Goal: Share content

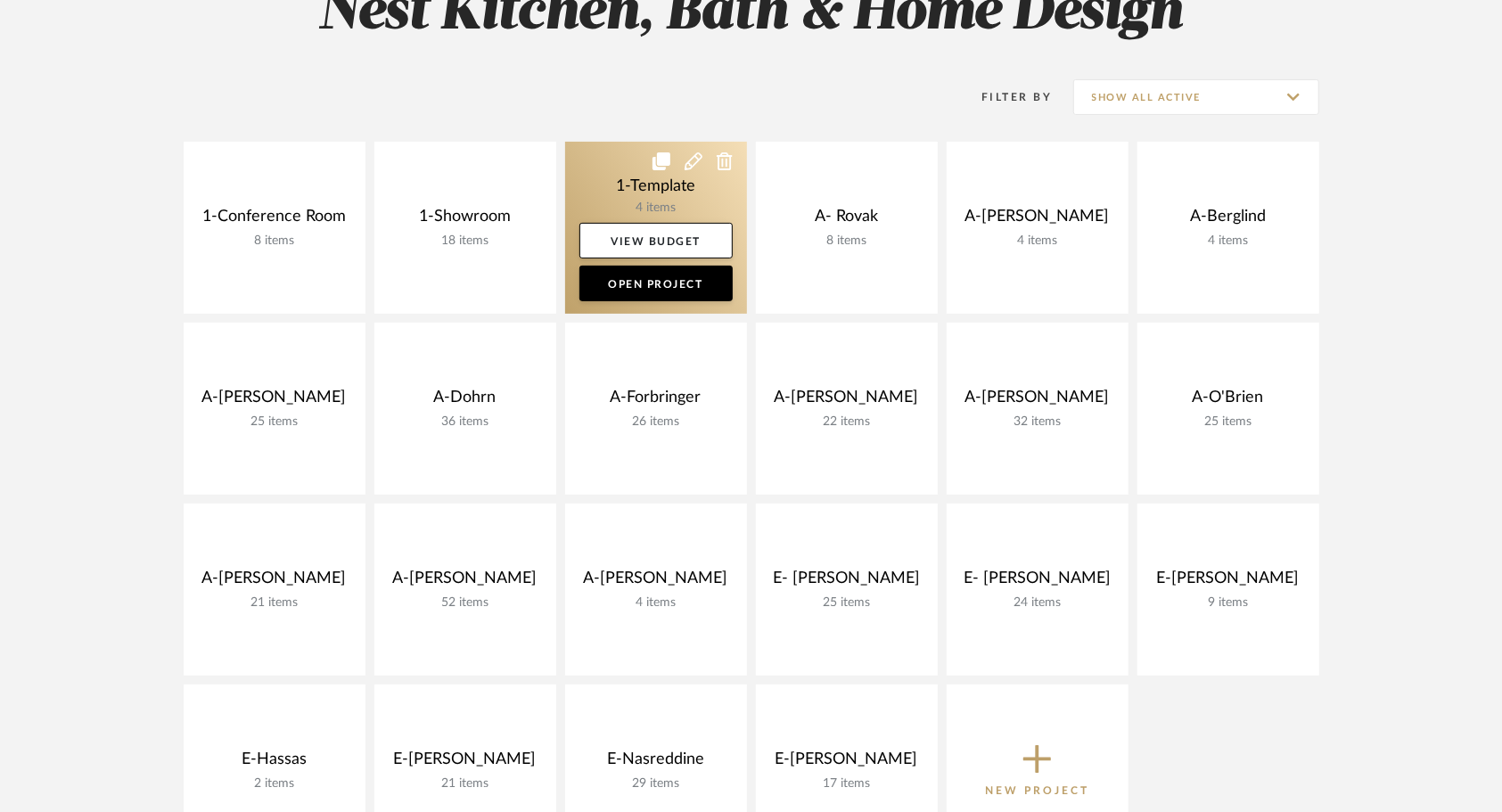
scroll to position [309, 0]
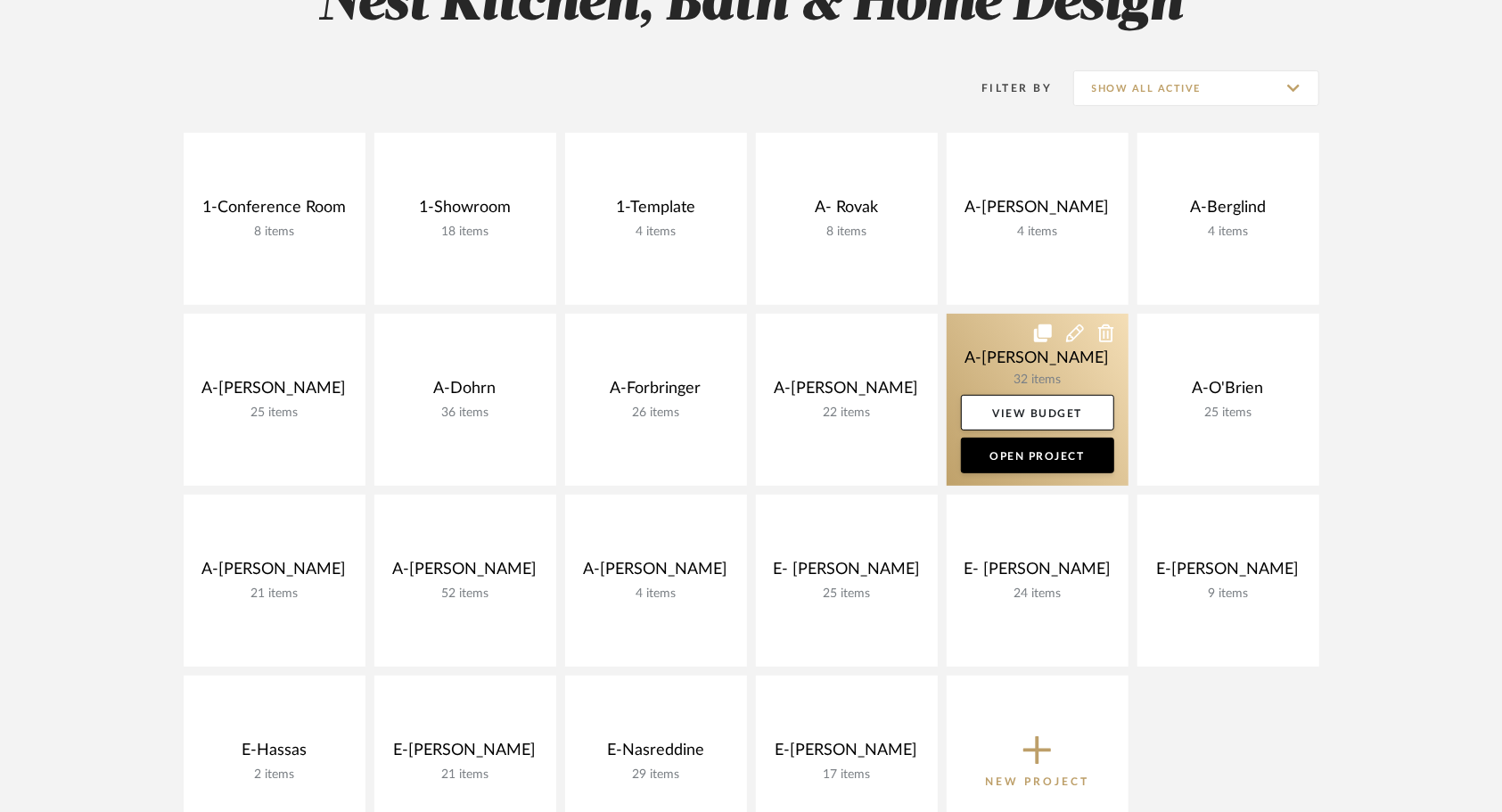
click at [1000, 340] on link at bounding box center [1037, 400] width 182 height 172
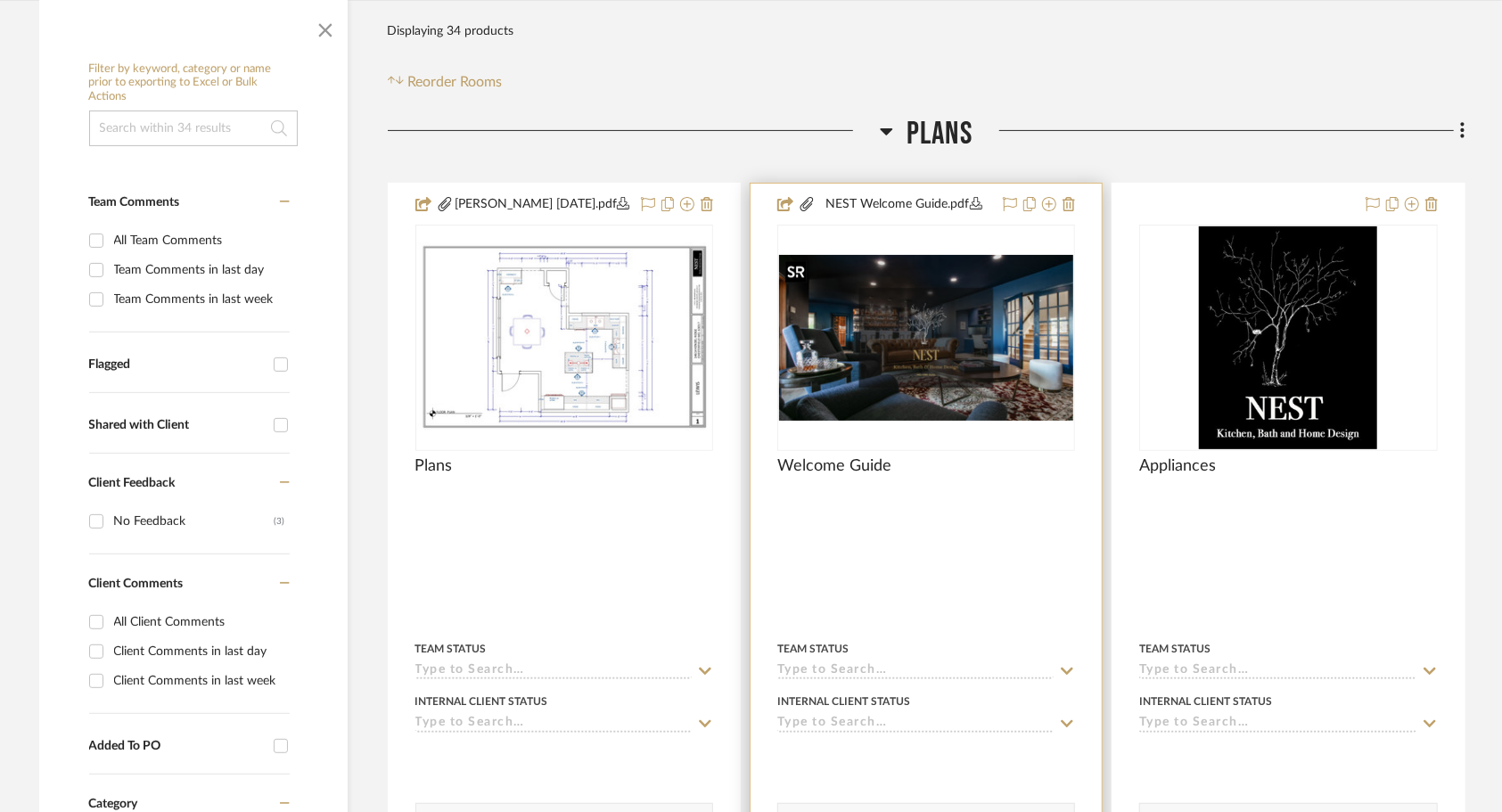
scroll to position [356, 0]
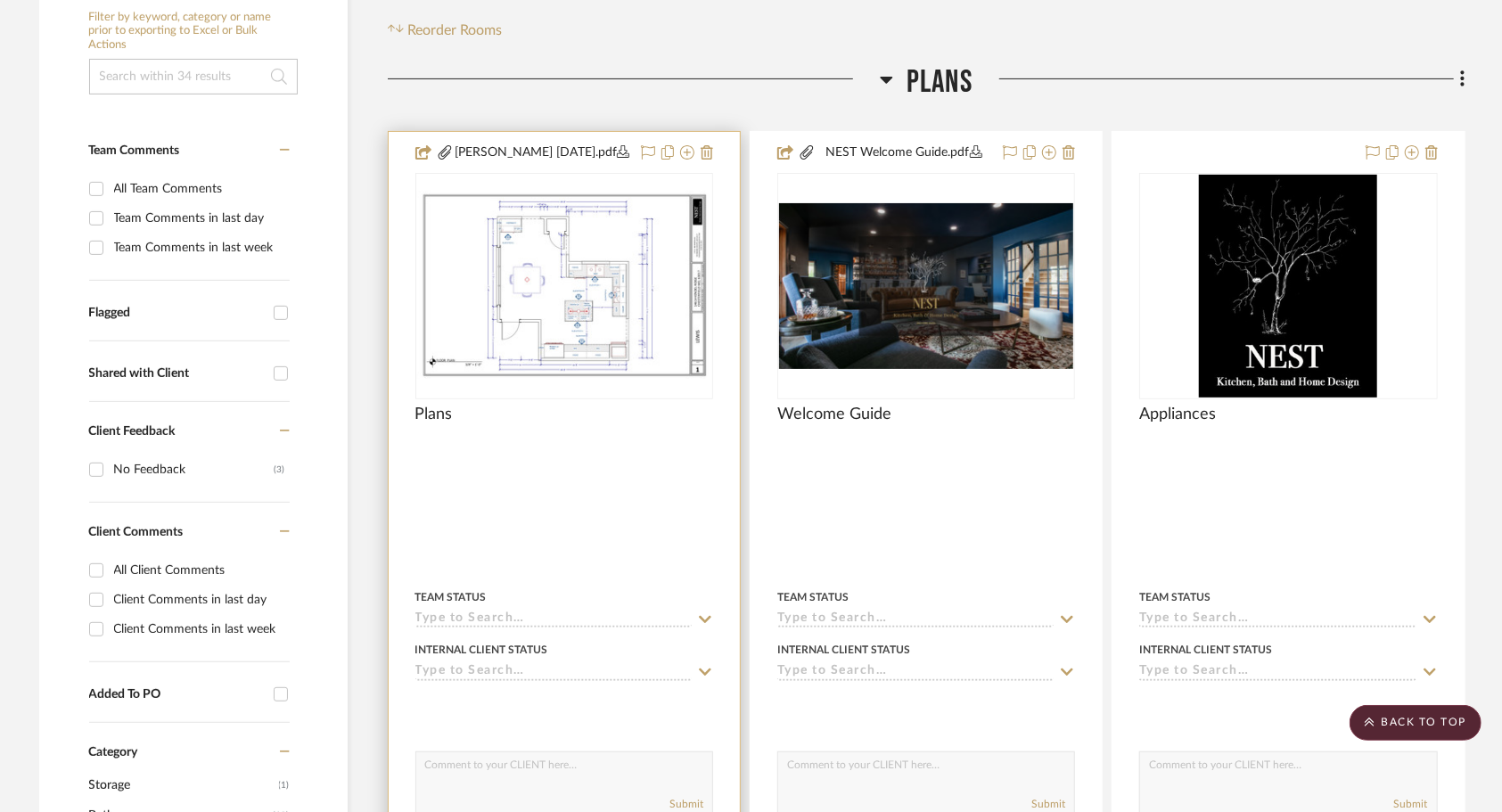
click at [596, 429] on div "Plans" at bounding box center [564, 424] width 298 height 40
click at [575, 322] on div at bounding box center [564, 286] width 298 height 226
click at [577, 355] on img "0" at bounding box center [564, 285] width 294 height 190
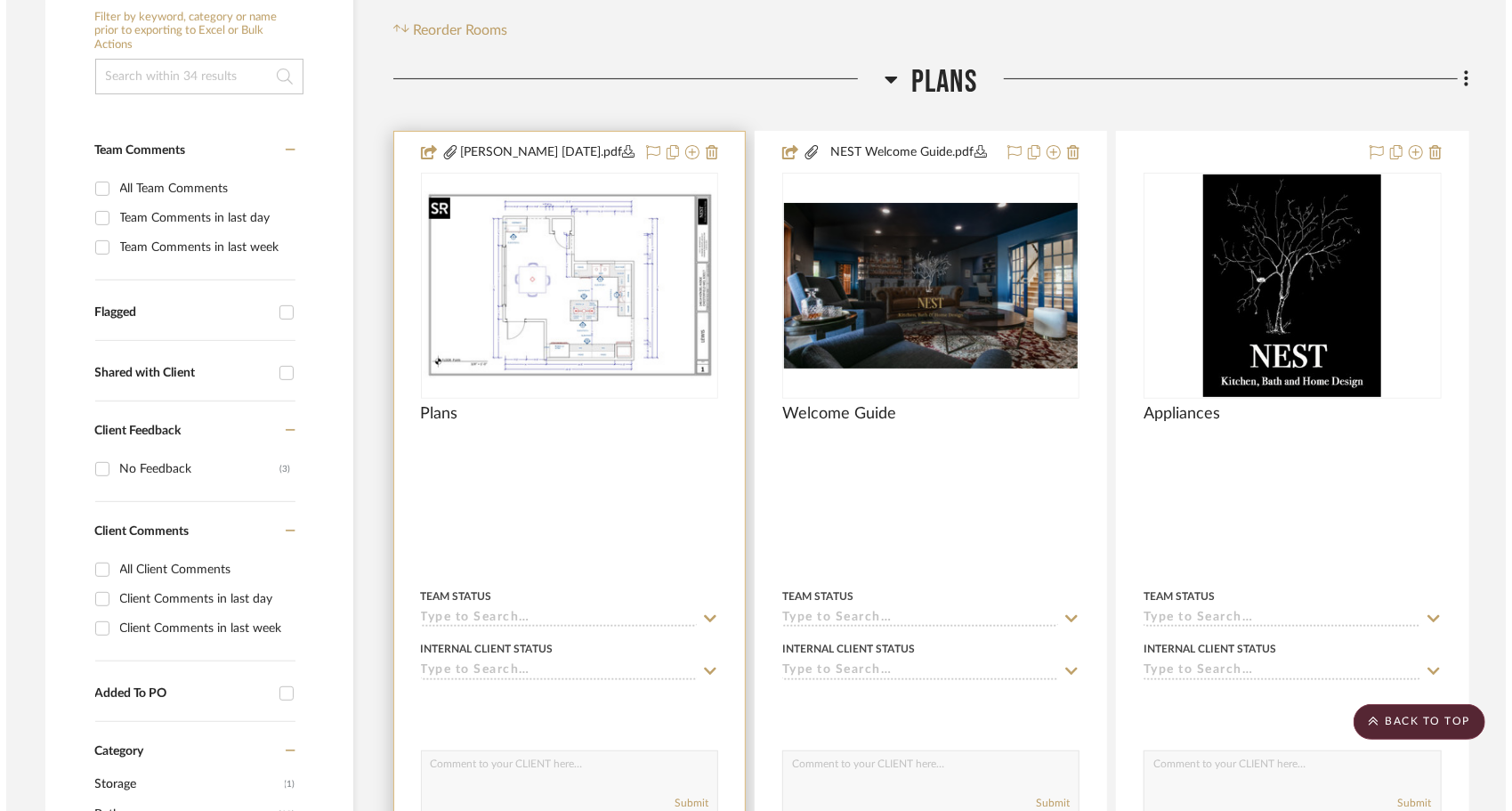
scroll to position [0, 0]
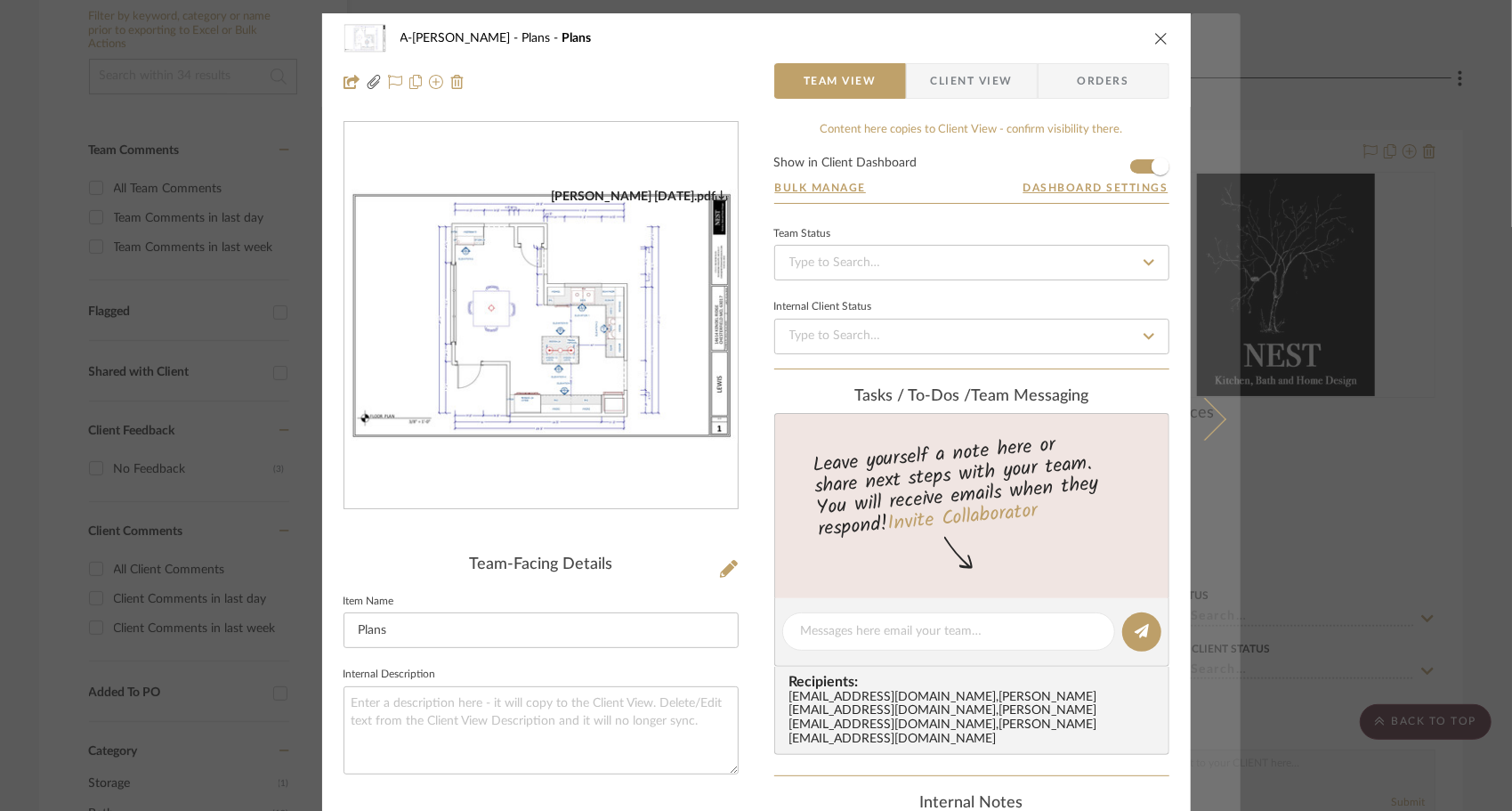
click at [1209, 433] on button at bounding box center [1215, 418] width 50 height 811
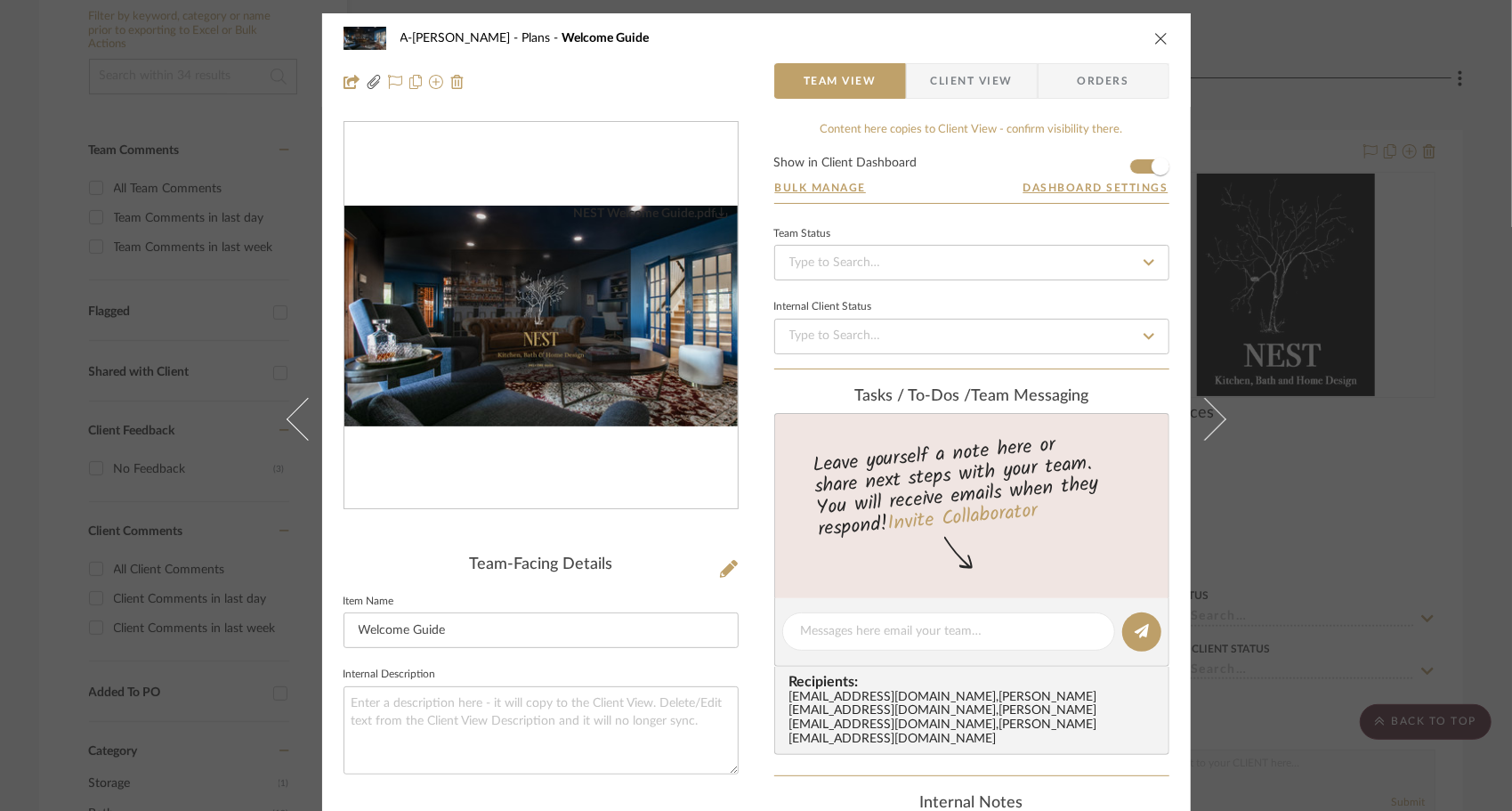
click at [1209, 433] on button at bounding box center [1215, 418] width 50 height 811
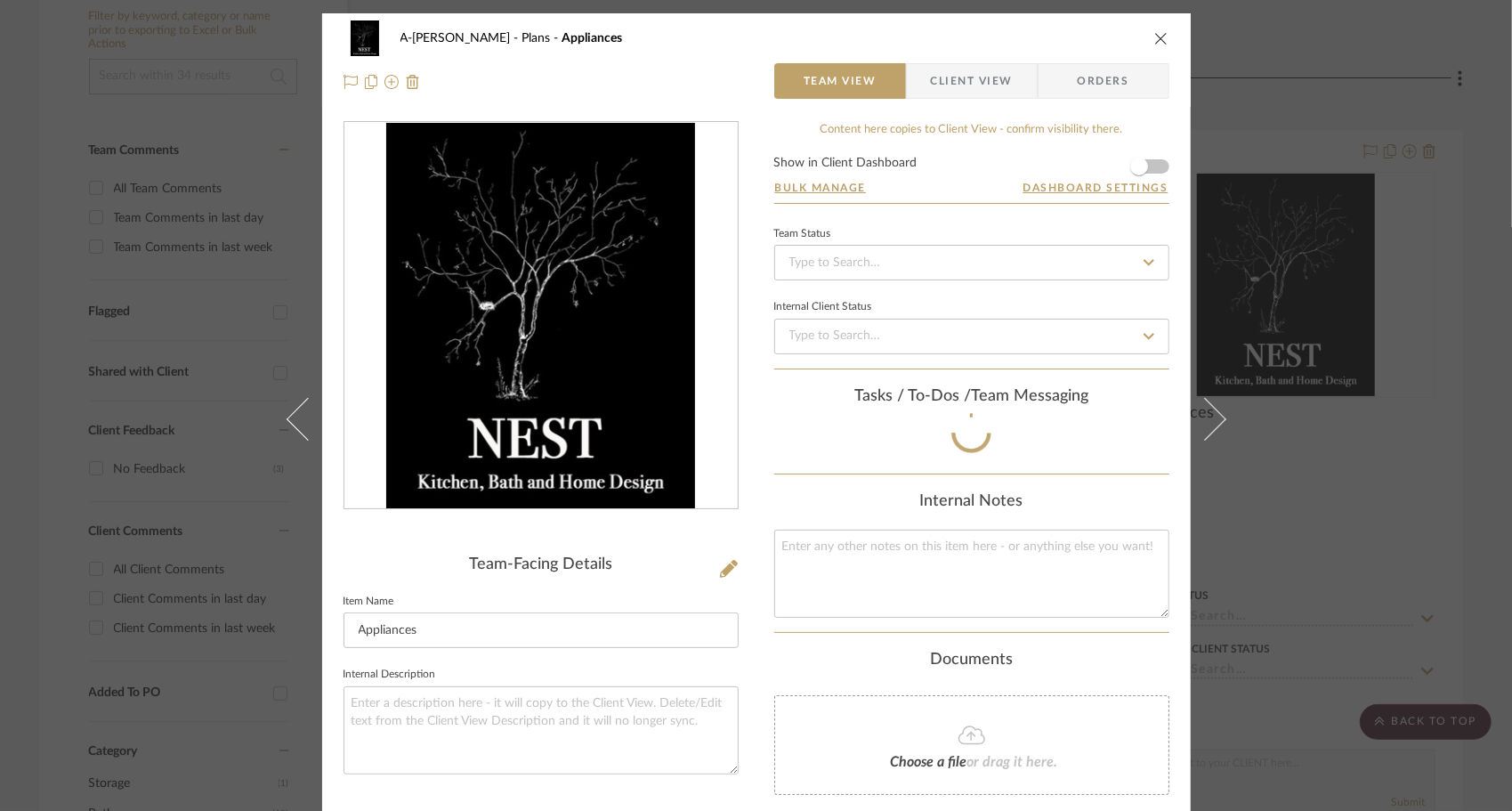
click at [1209, 433] on button at bounding box center [1215, 418] width 50 height 811
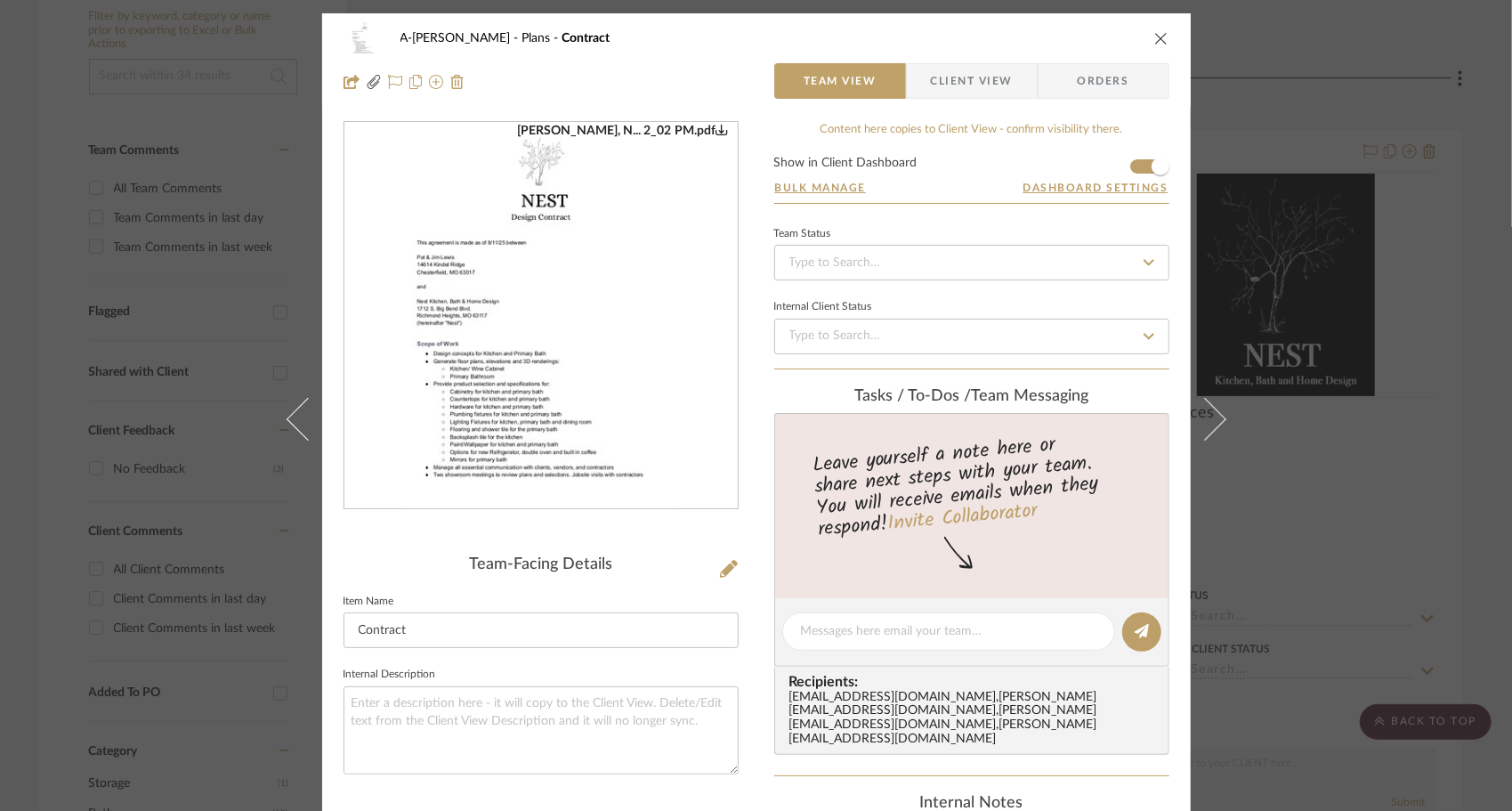
click at [1209, 433] on button at bounding box center [1215, 418] width 50 height 811
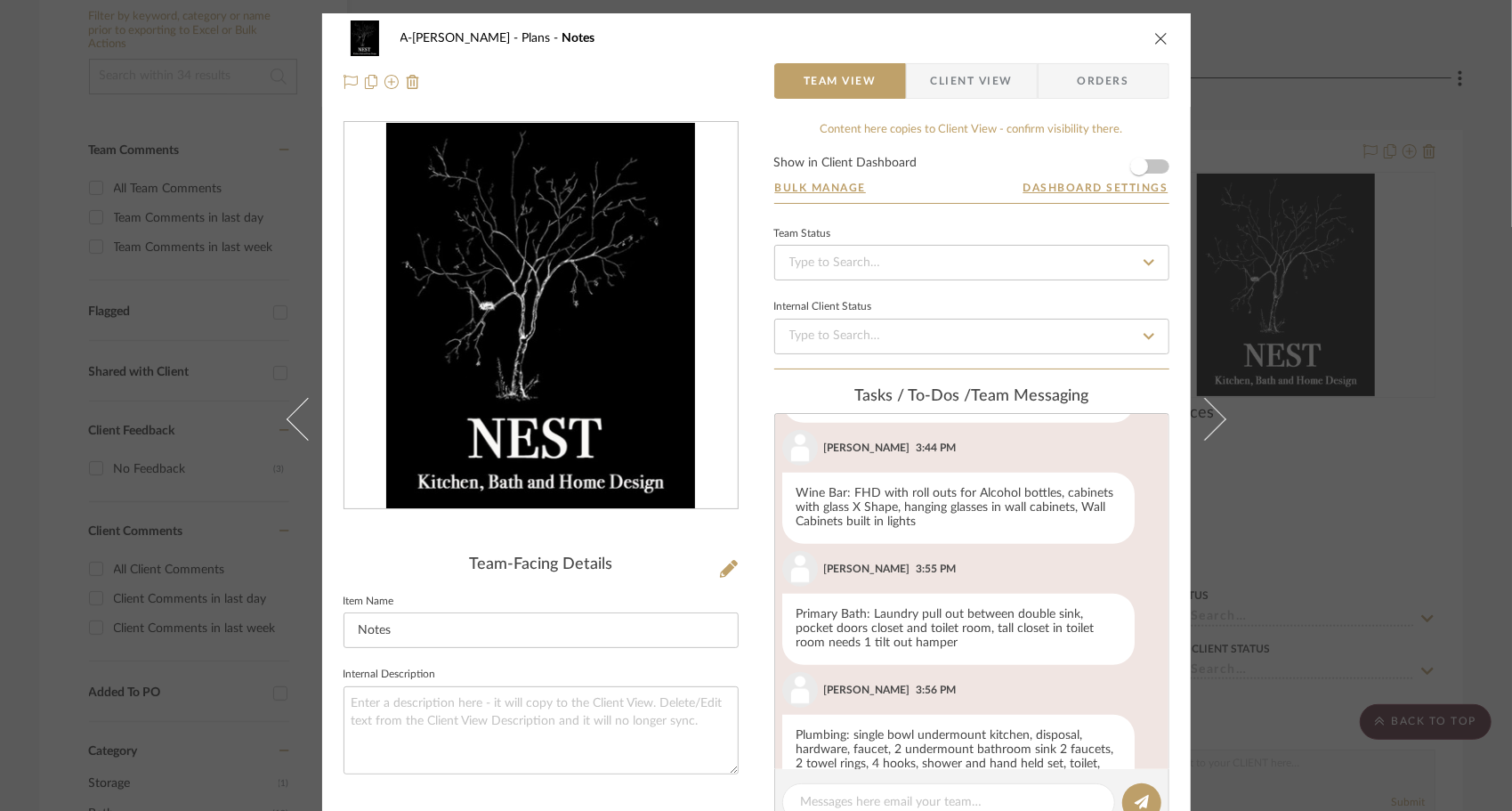
scroll to position [666, 0]
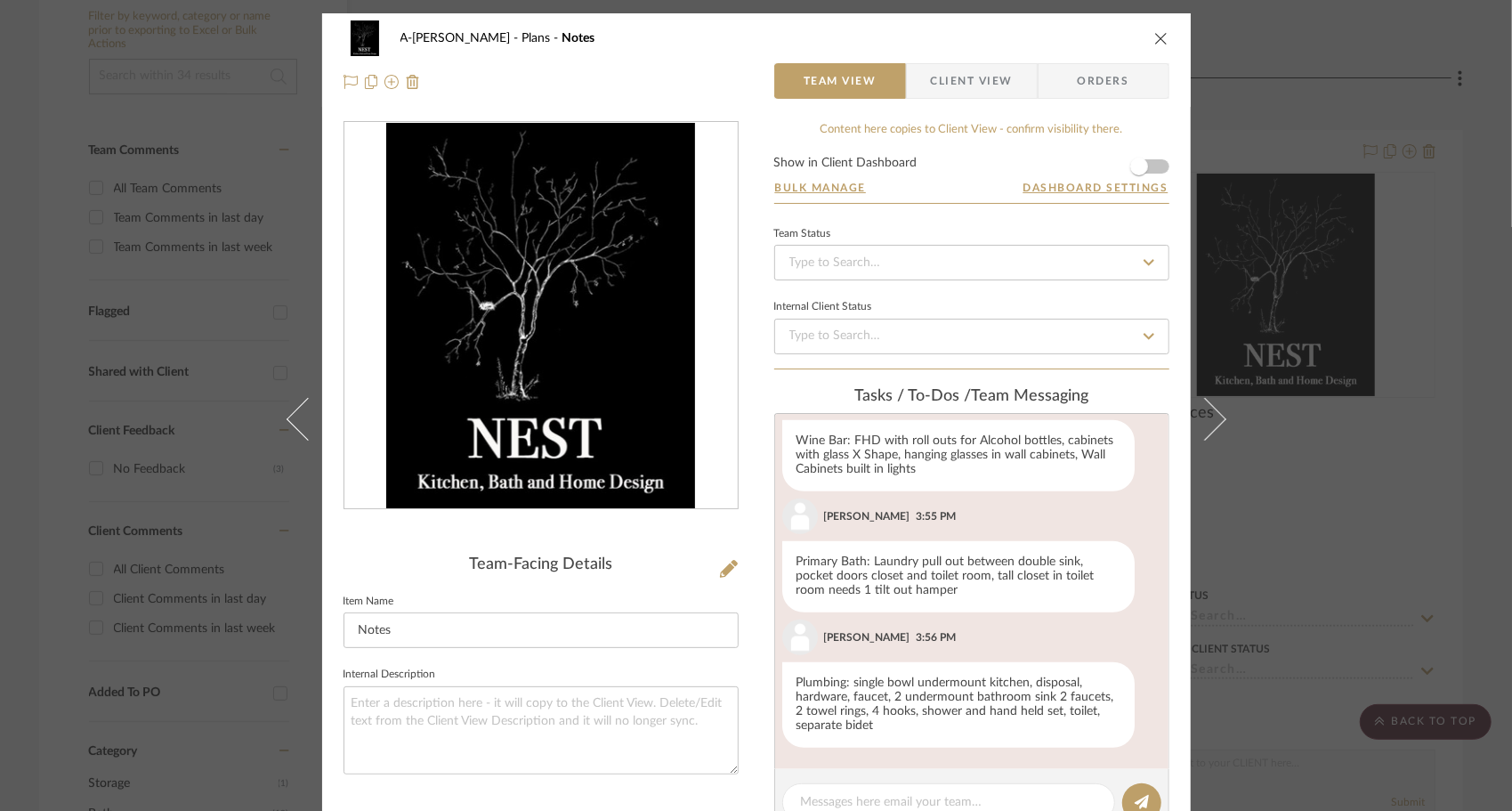
click at [1209, 433] on button at bounding box center [1215, 418] width 50 height 811
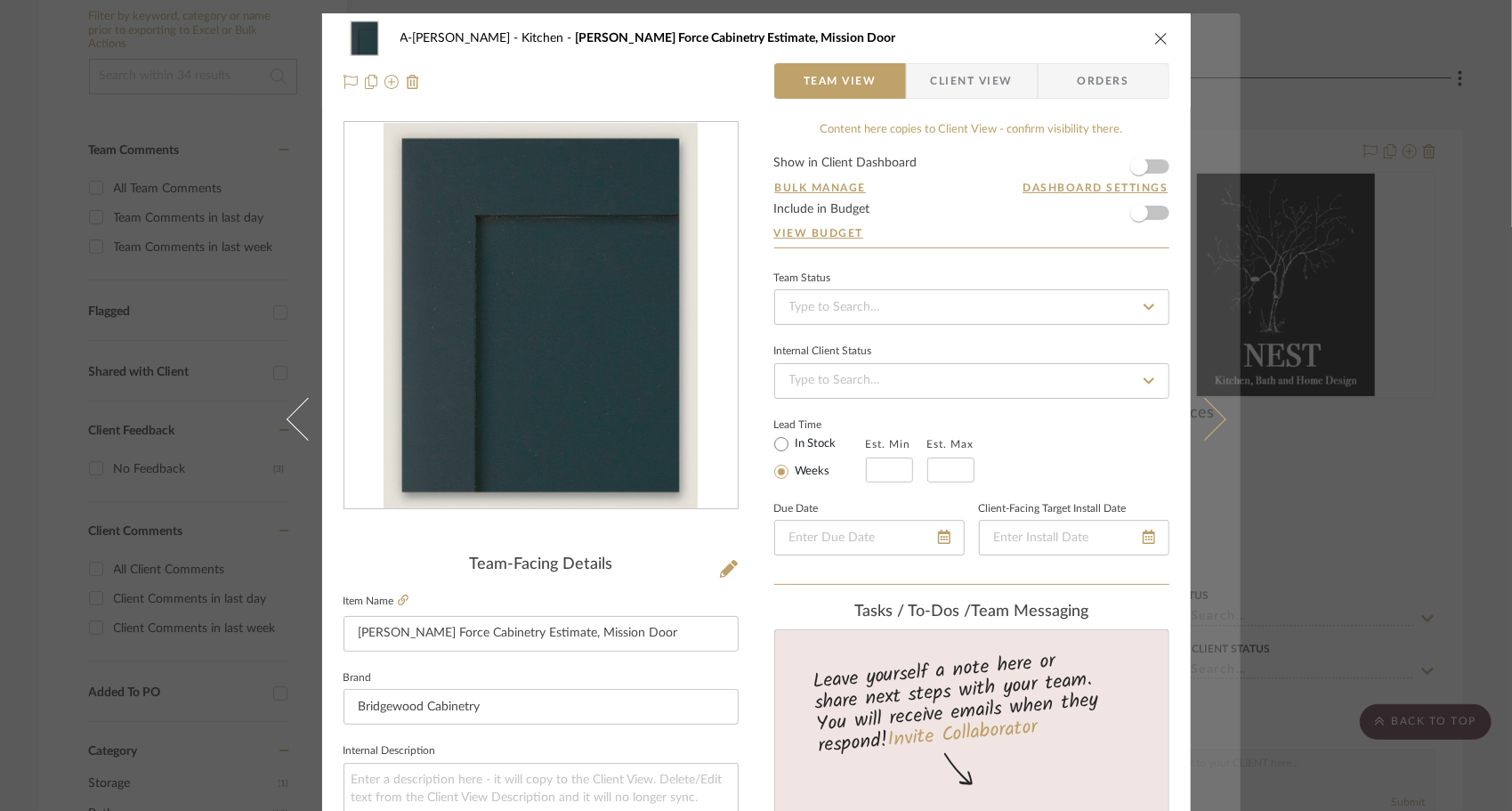
click at [1201, 414] on icon at bounding box center [1204, 417] width 42 height 42
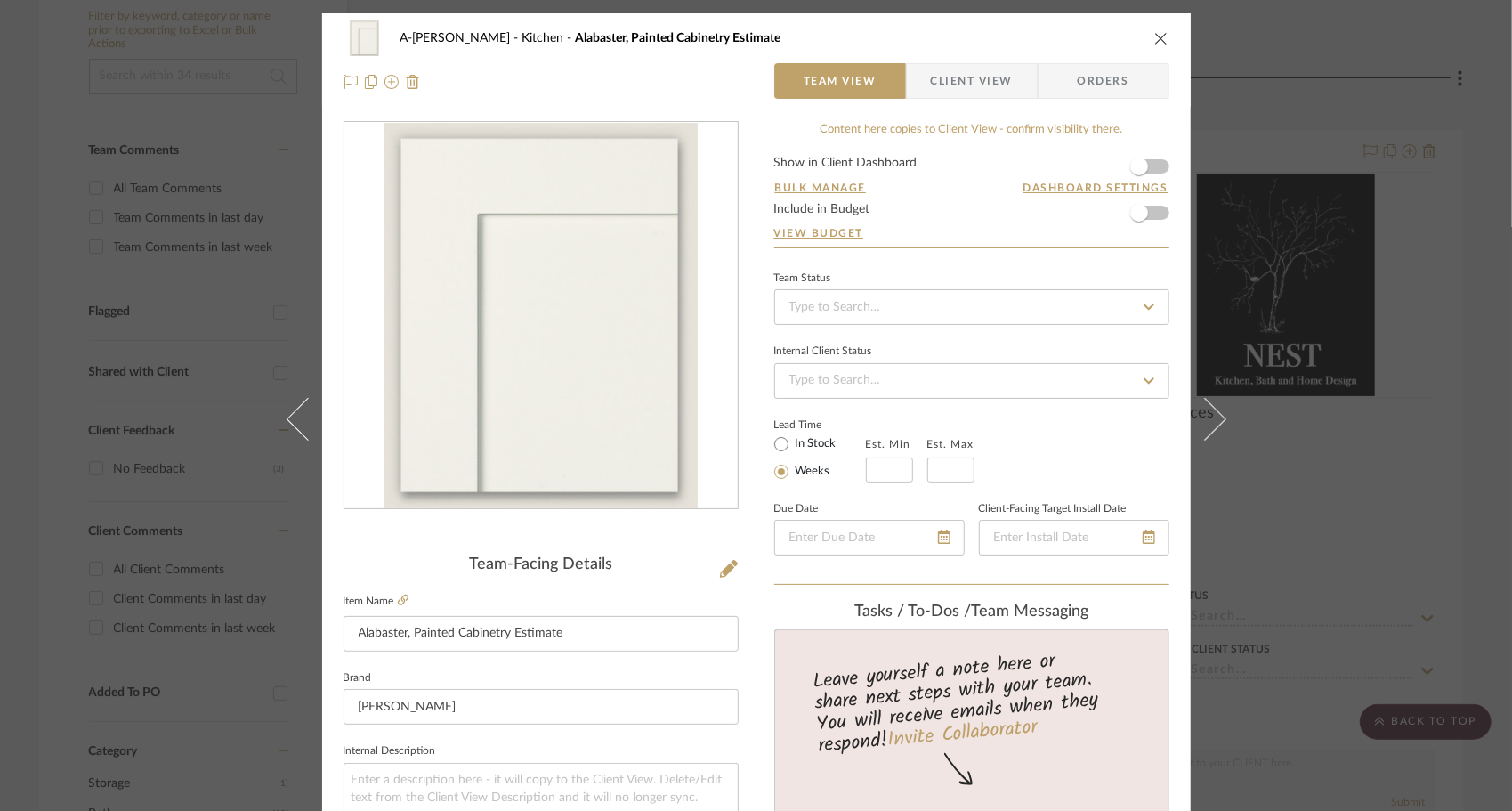
click at [1201, 414] on icon at bounding box center [1204, 417] width 42 height 42
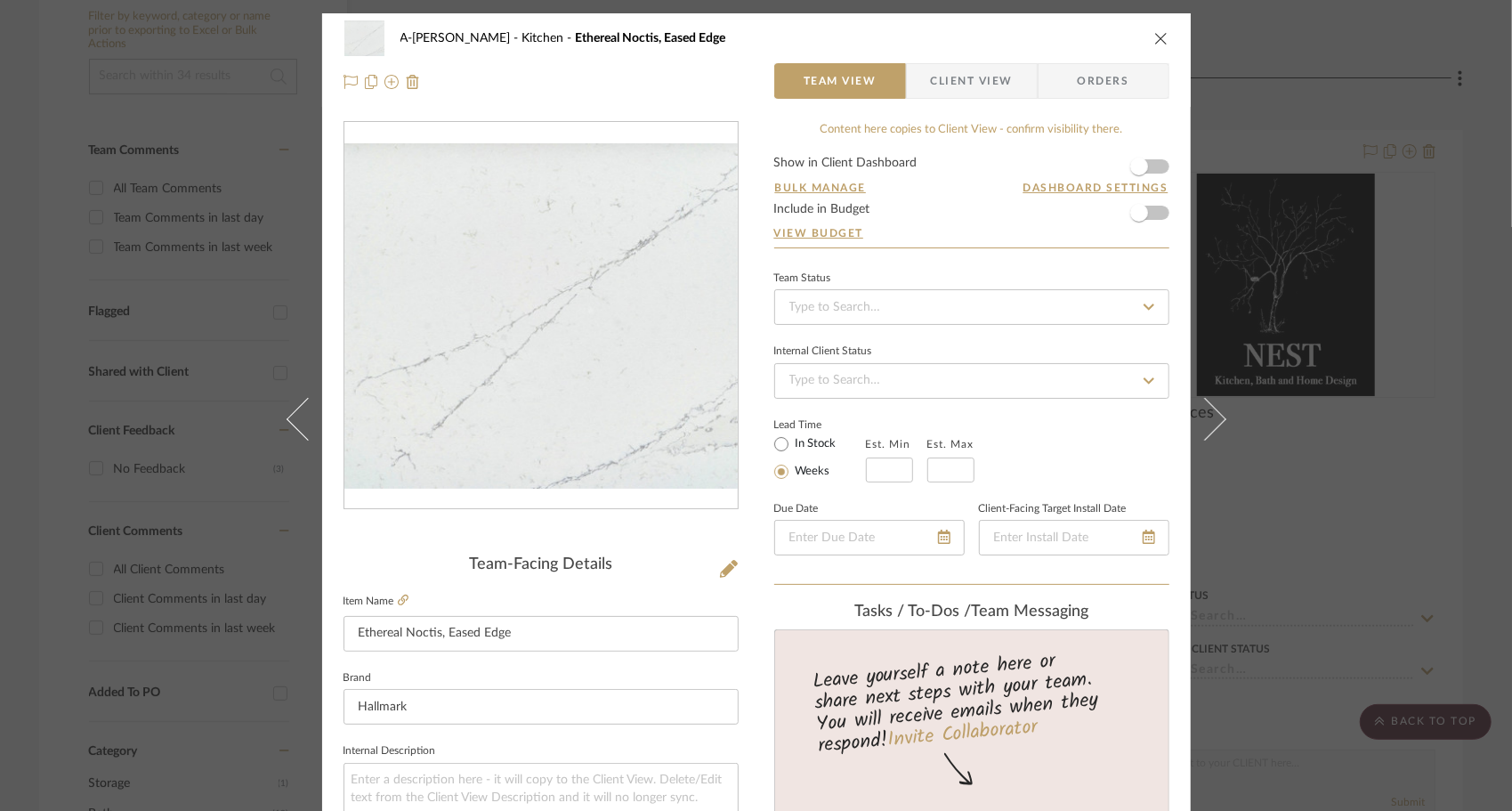
click at [1201, 414] on icon at bounding box center [1204, 417] width 42 height 42
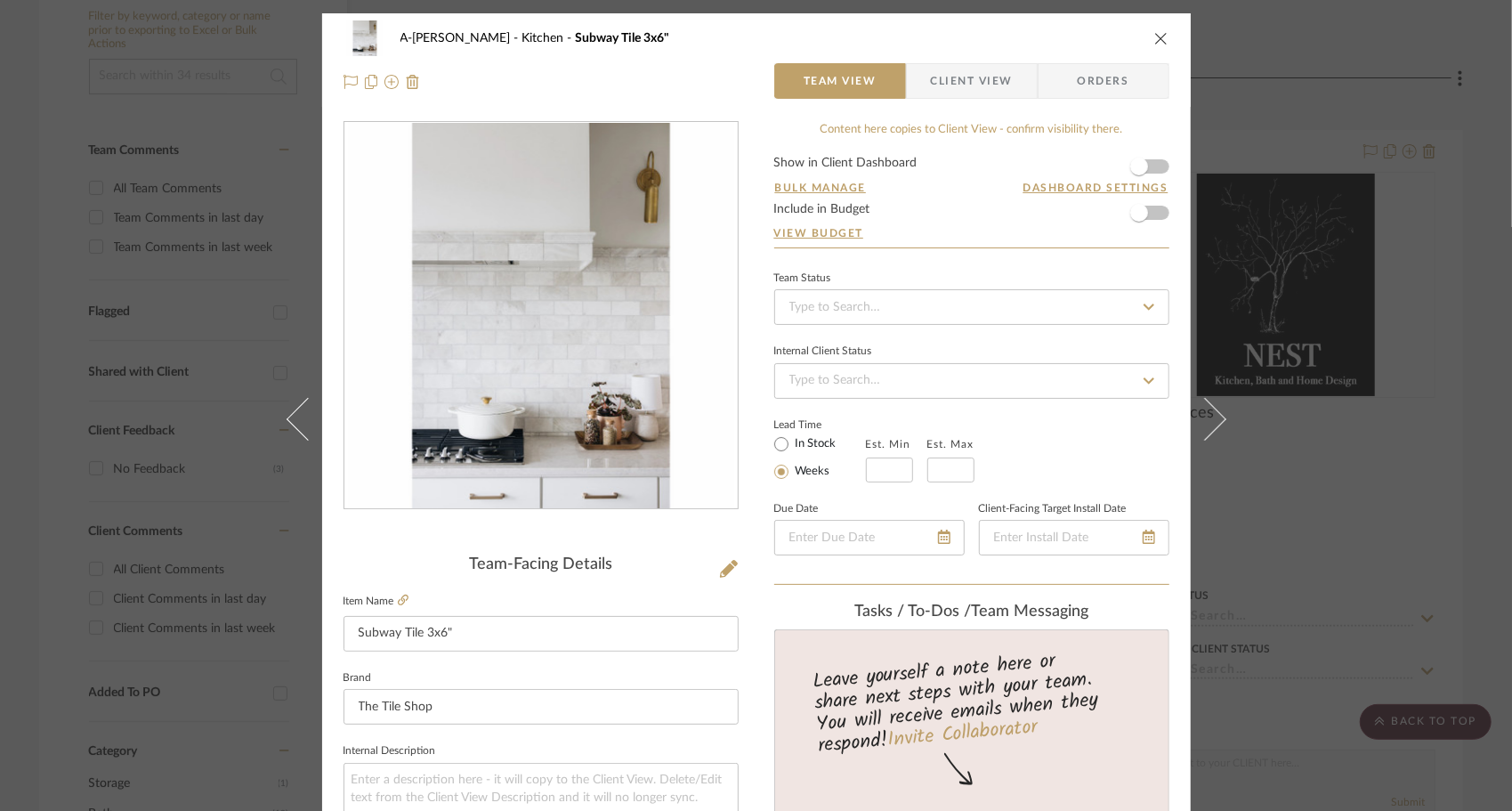
click at [1201, 414] on icon at bounding box center [1204, 417] width 42 height 42
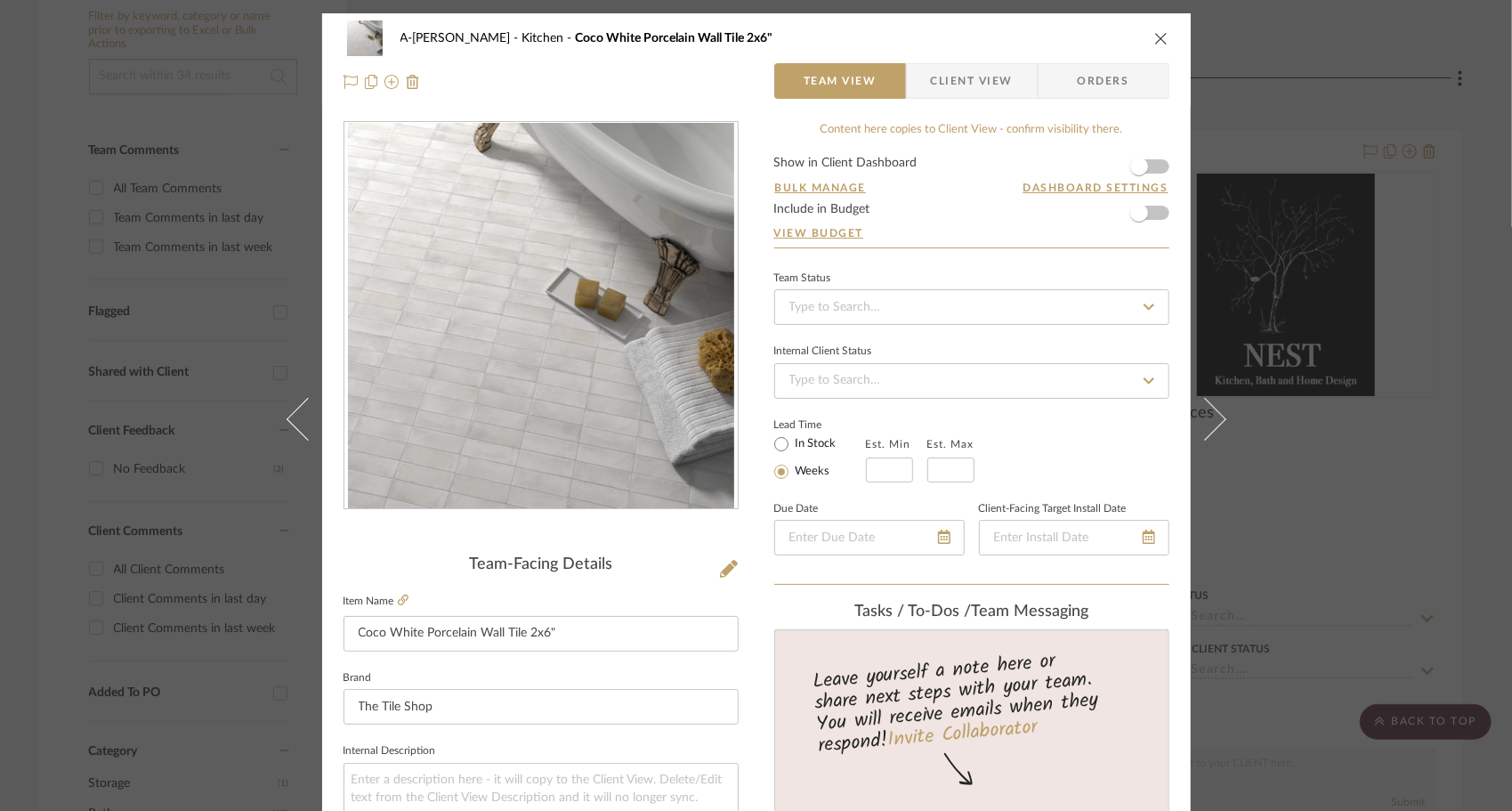
click at [1201, 414] on icon at bounding box center [1204, 417] width 42 height 42
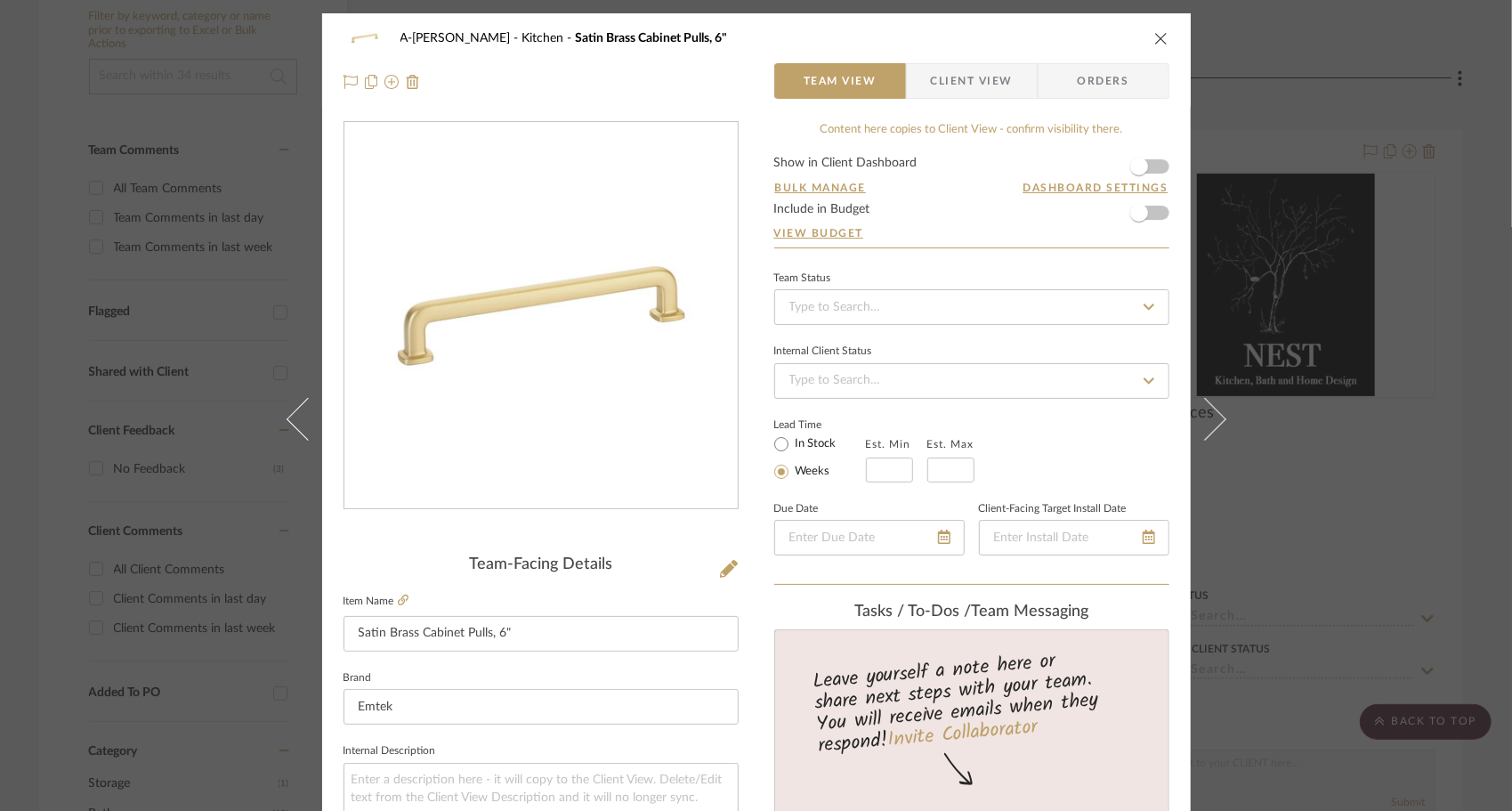
click at [1201, 414] on icon at bounding box center [1204, 417] width 42 height 42
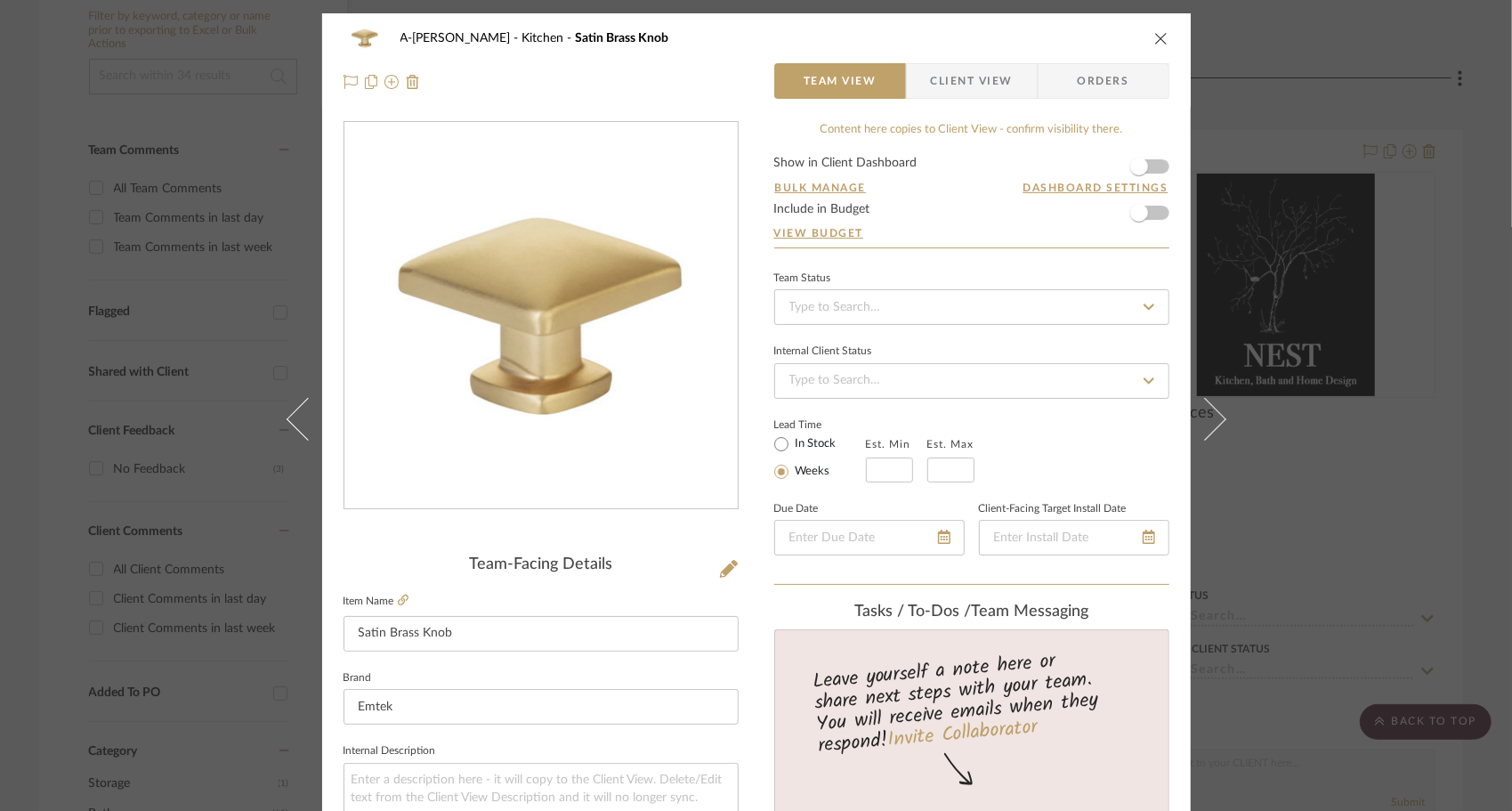
click at [1201, 414] on icon at bounding box center [1204, 417] width 42 height 42
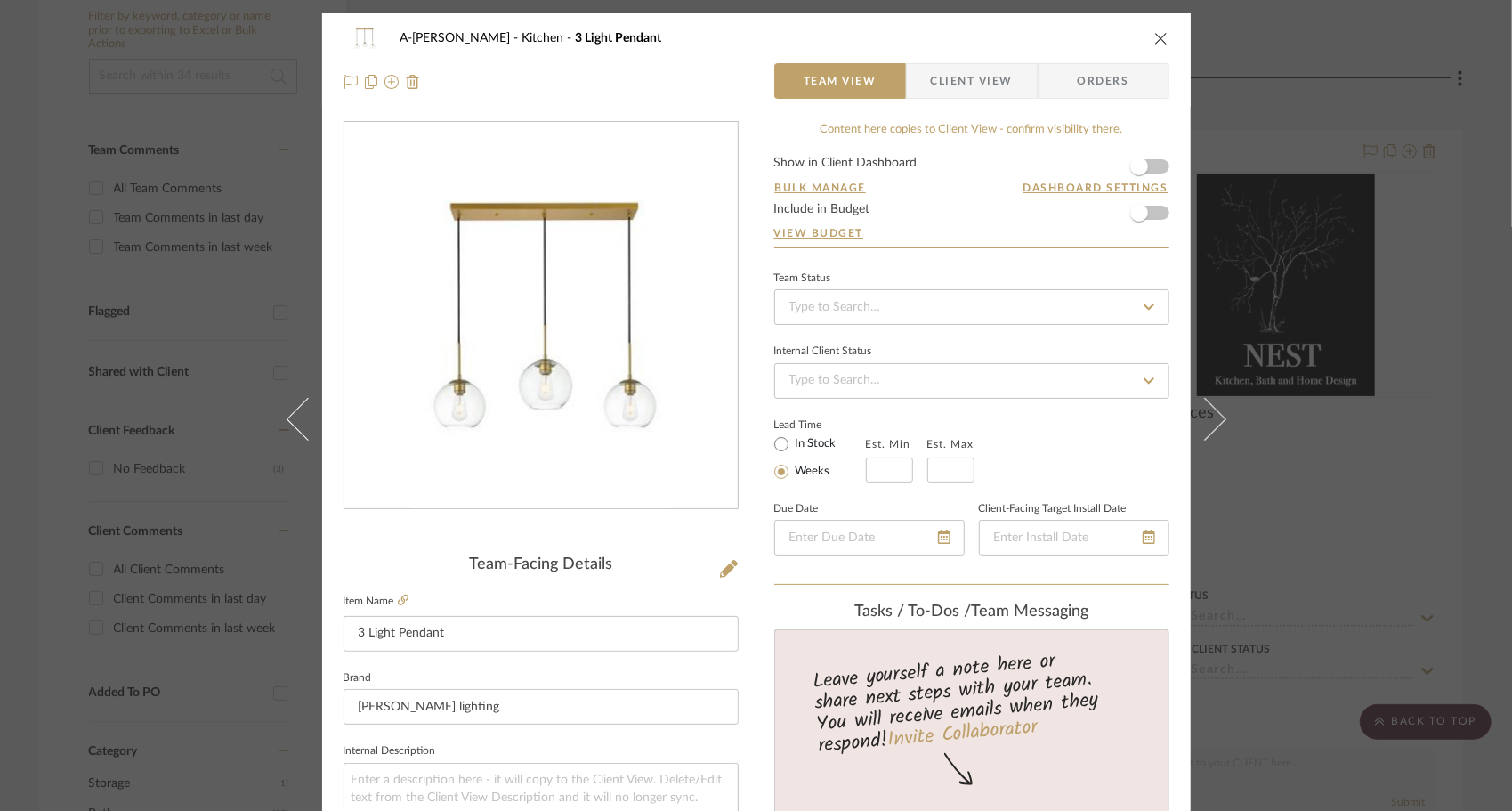
click at [1154, 38] on icon "close" at bounding box center [1161, 38] width 14 height 14
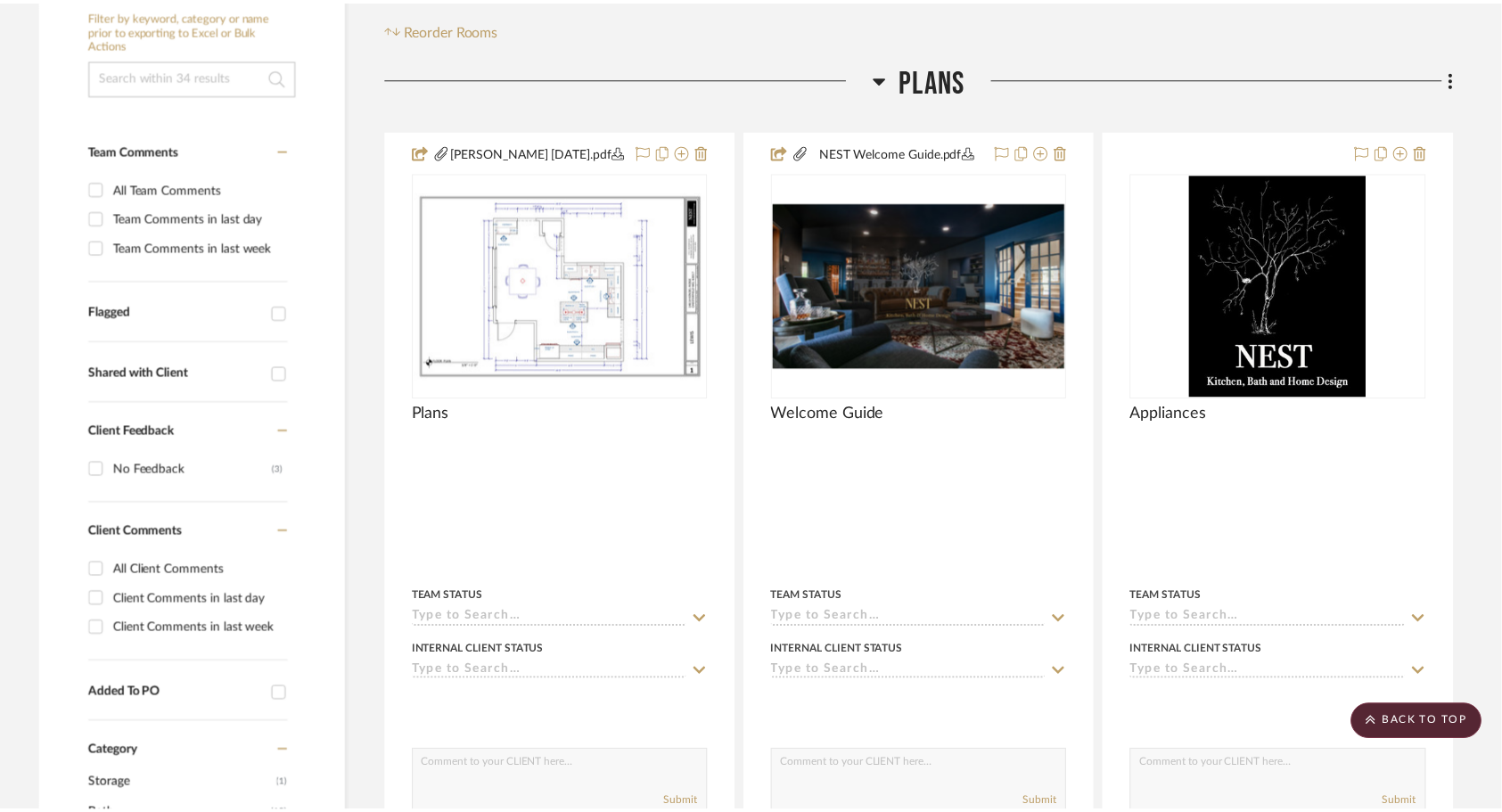
scroll to position [356, 0]
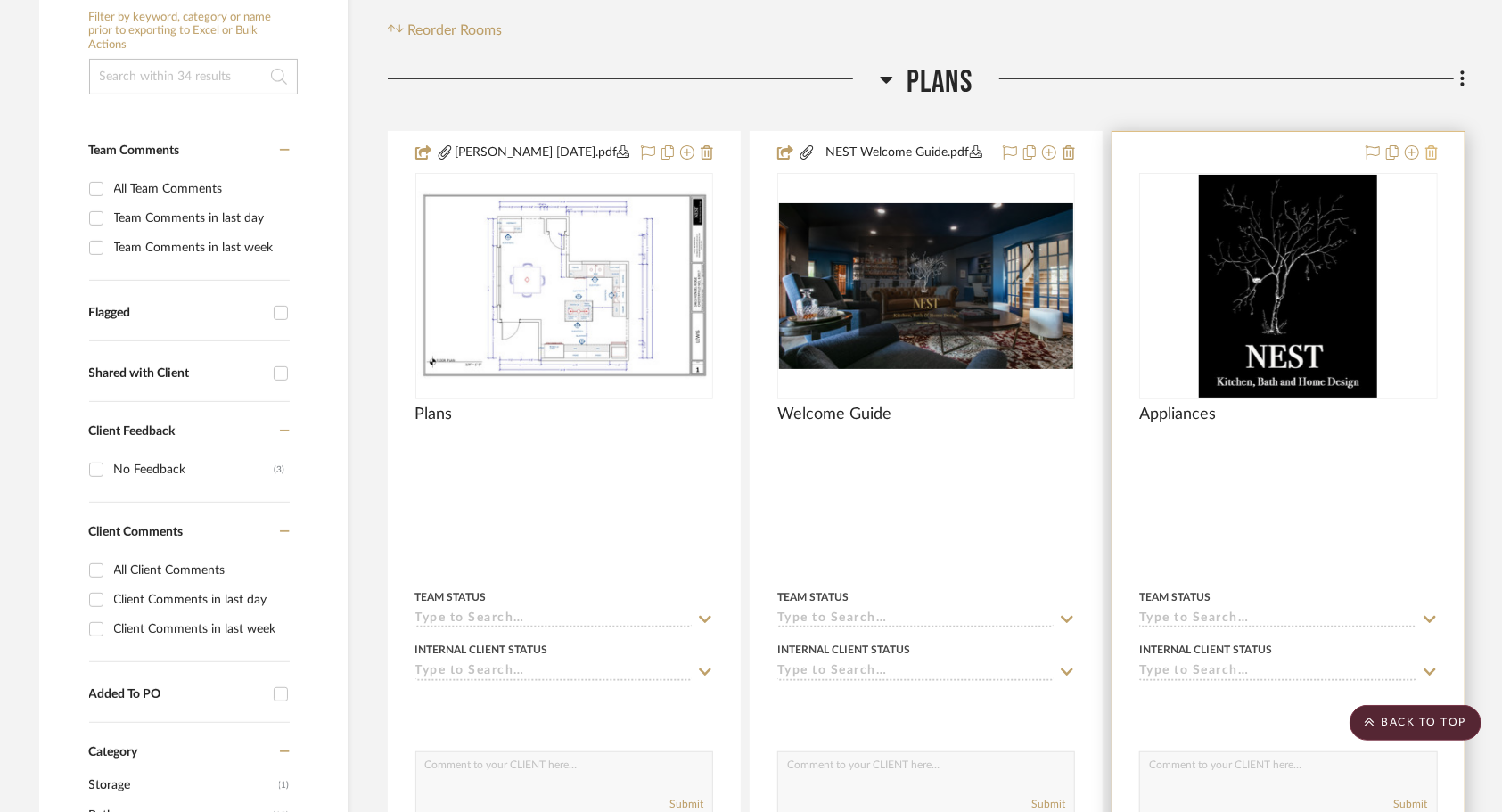
click at [1433, 154] on icon at bounding box center [1431, 152] width 12 height 14
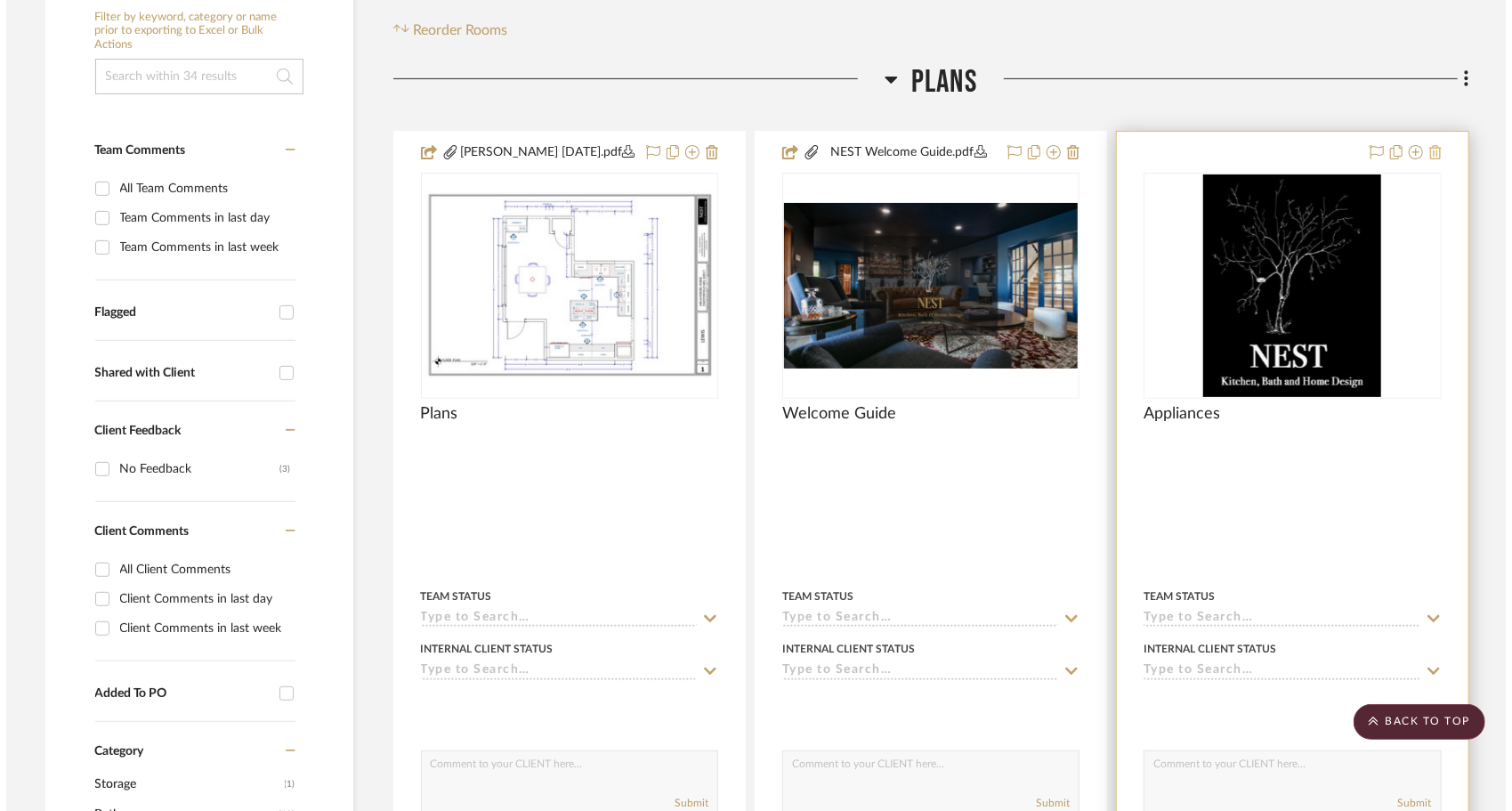
scroll to position [0, 0]
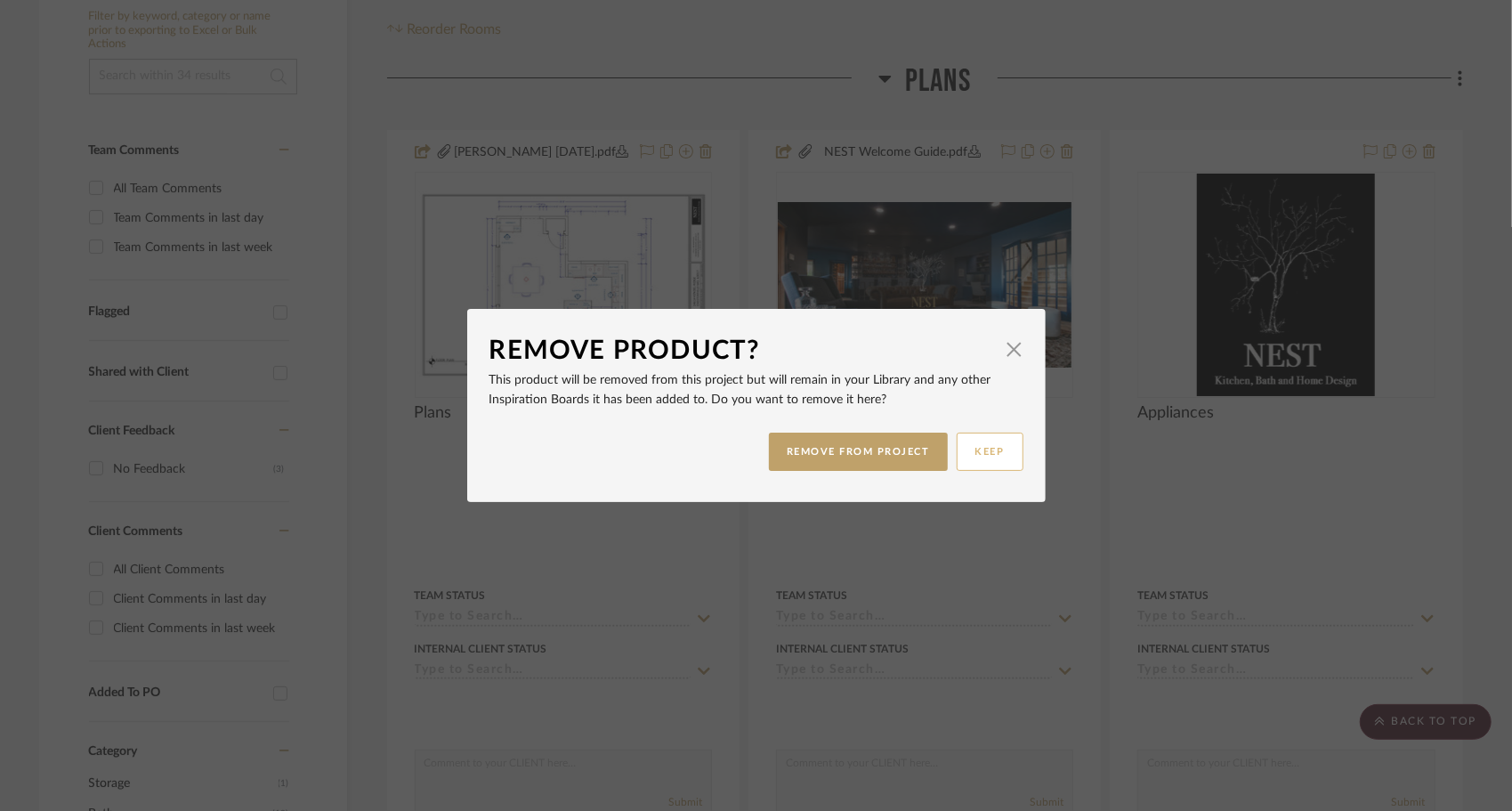
click at [1000, 457] on button "KEEP" at bounding box center [990, 451] width 67 height 39
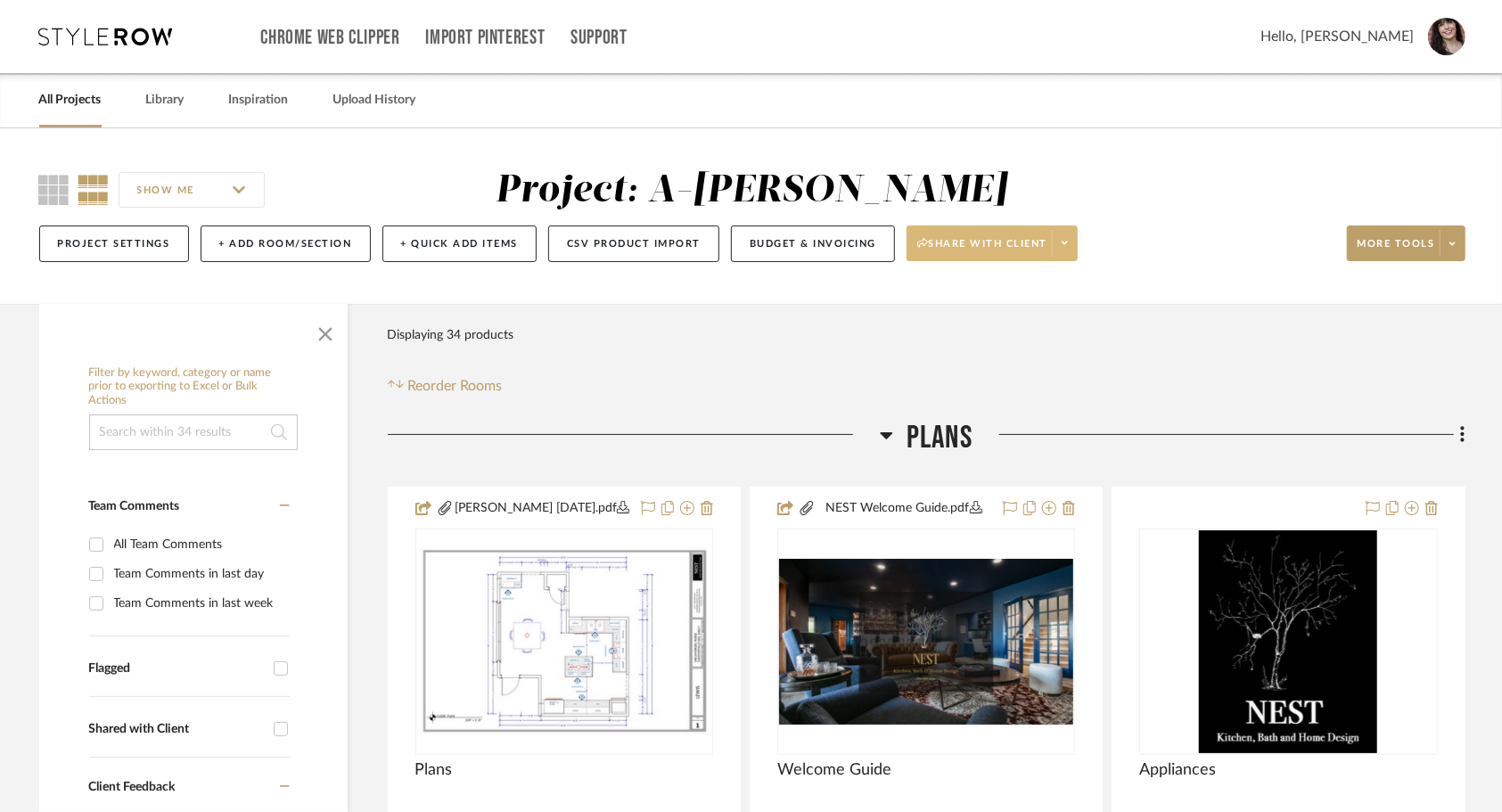
click at [1068, 250] on span at bounding box center [1064, 243] width 25 height 26
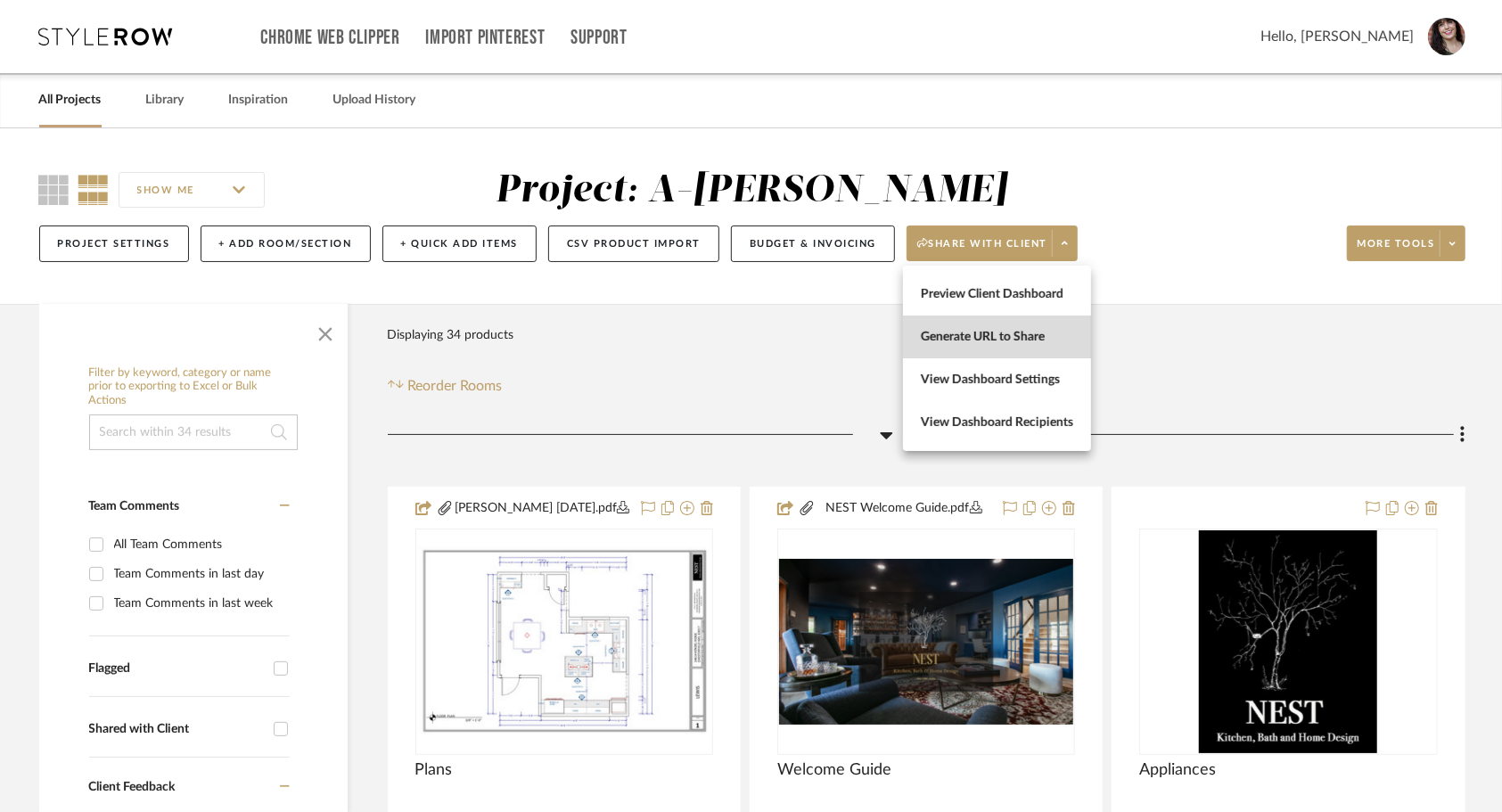
click at [1002, 346] on button "Generate URL to Share" at bounding box center [996, 336] width 188 height 42
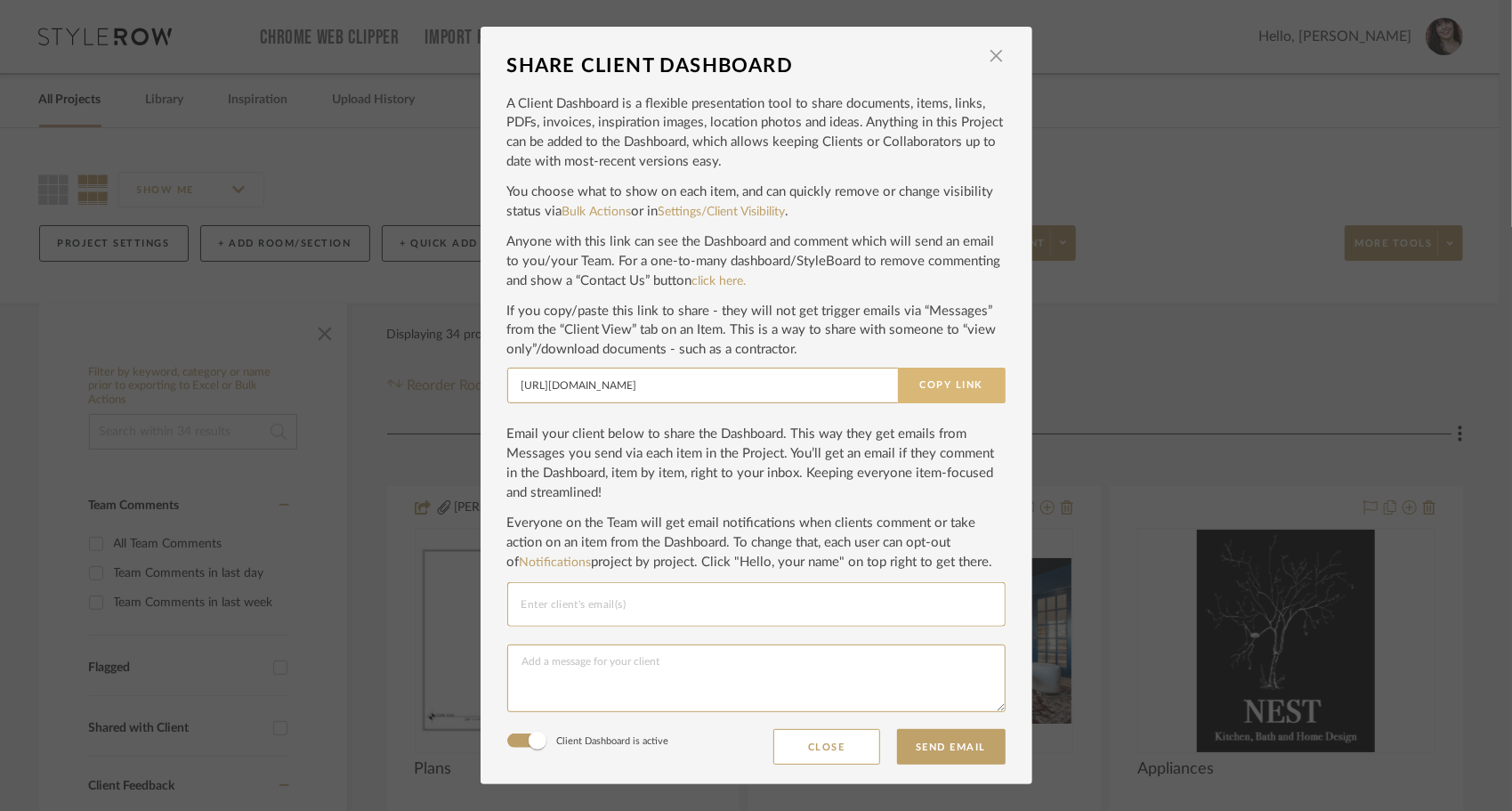
click at [935, 389] on button "Copy Link" at bounding box center [951, 385] width 107 height 36
